Goal: Book appointment/travel/reservation

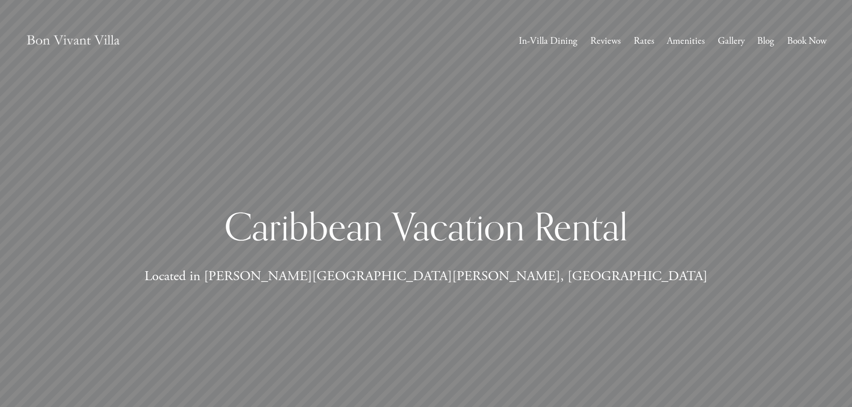
click at [808, 38] on link "Book Now" at bounding box center [806, 41] width 39 height 17
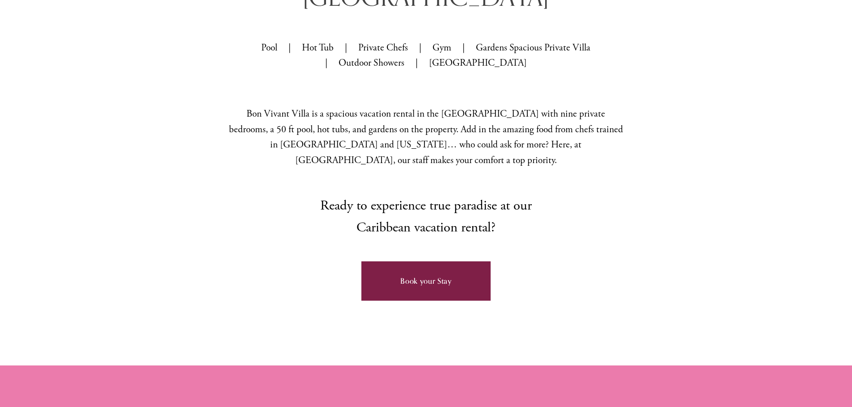
scroll to position [671, 0]
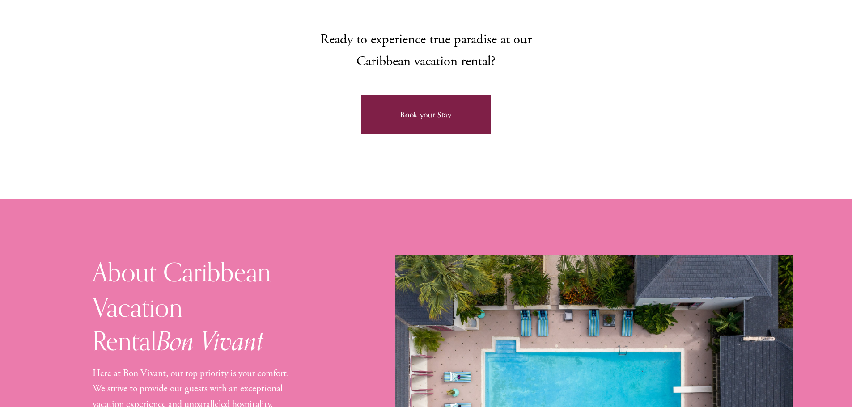
click at [421, 95] on link "Book your Stay" at bounding box center [425, 114] width 129 height 39
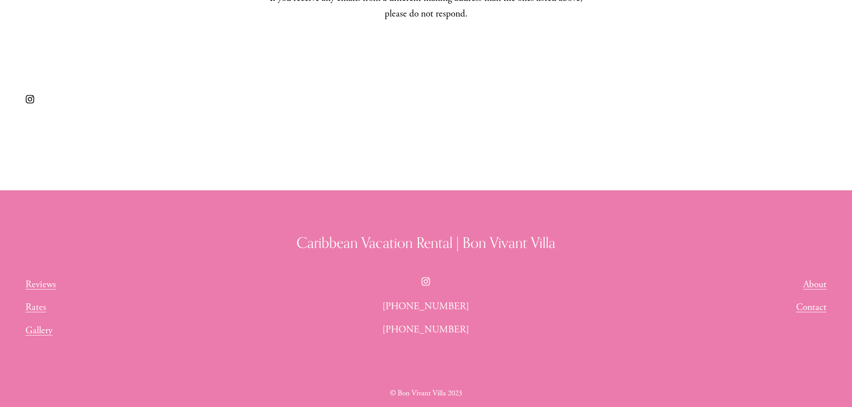
scroll to position [729, 0]
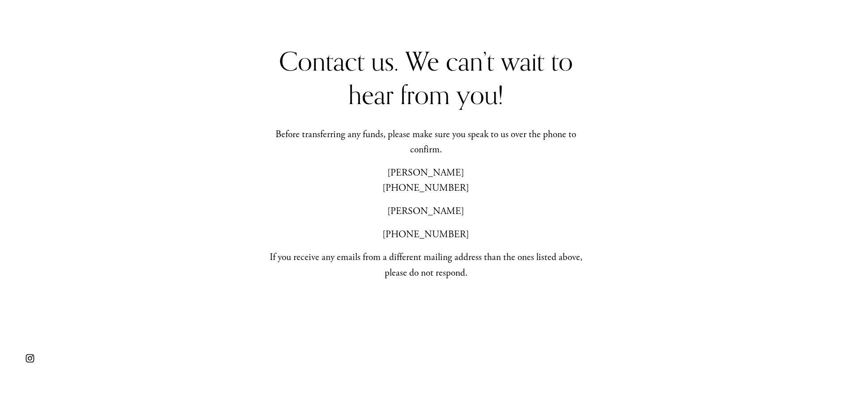
scroll to position [447, 0]
